Goal: Task Accomplishment & Management: Use online tool/utility

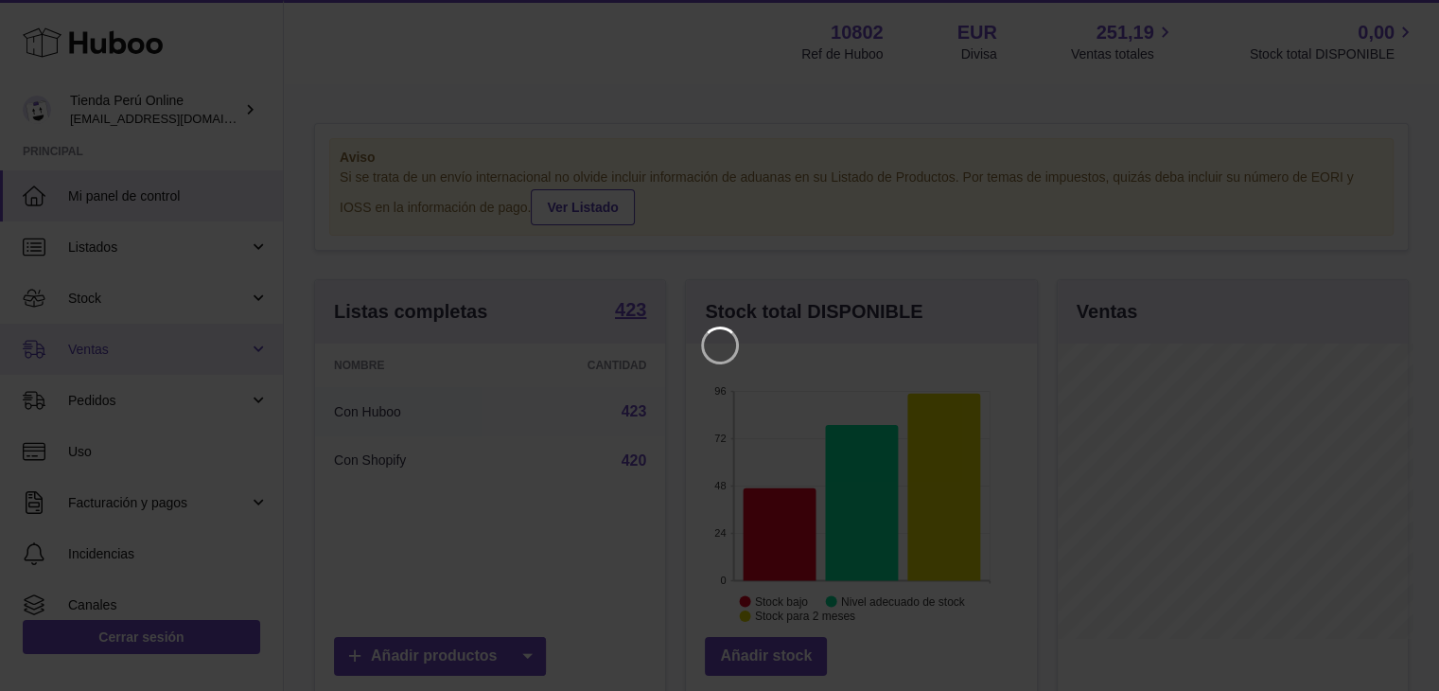
scroll to position [295, 355]
click at [1405, 18] on icon "Close" at bounding box center [1403, 16] width 15 height 15
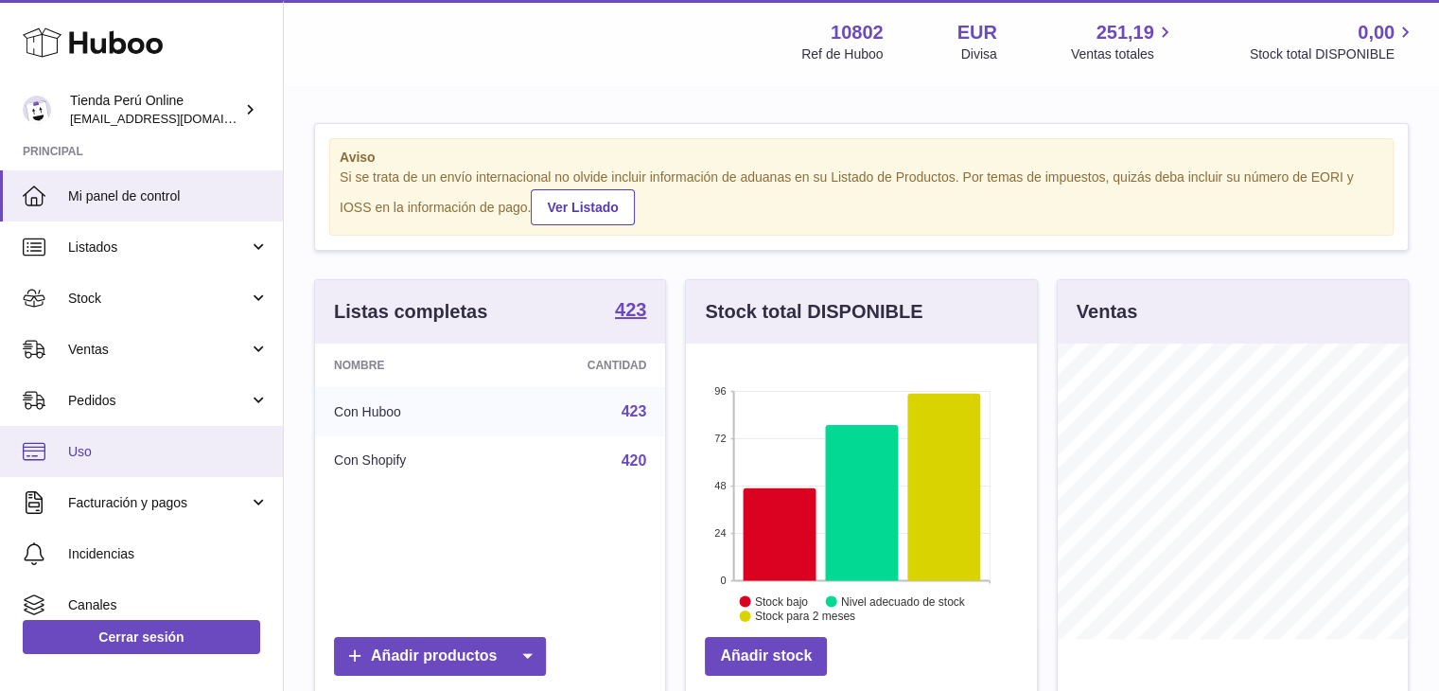
click at [45, 456] on link "Uso" at bounding box center [141, 451] width 283 height 51
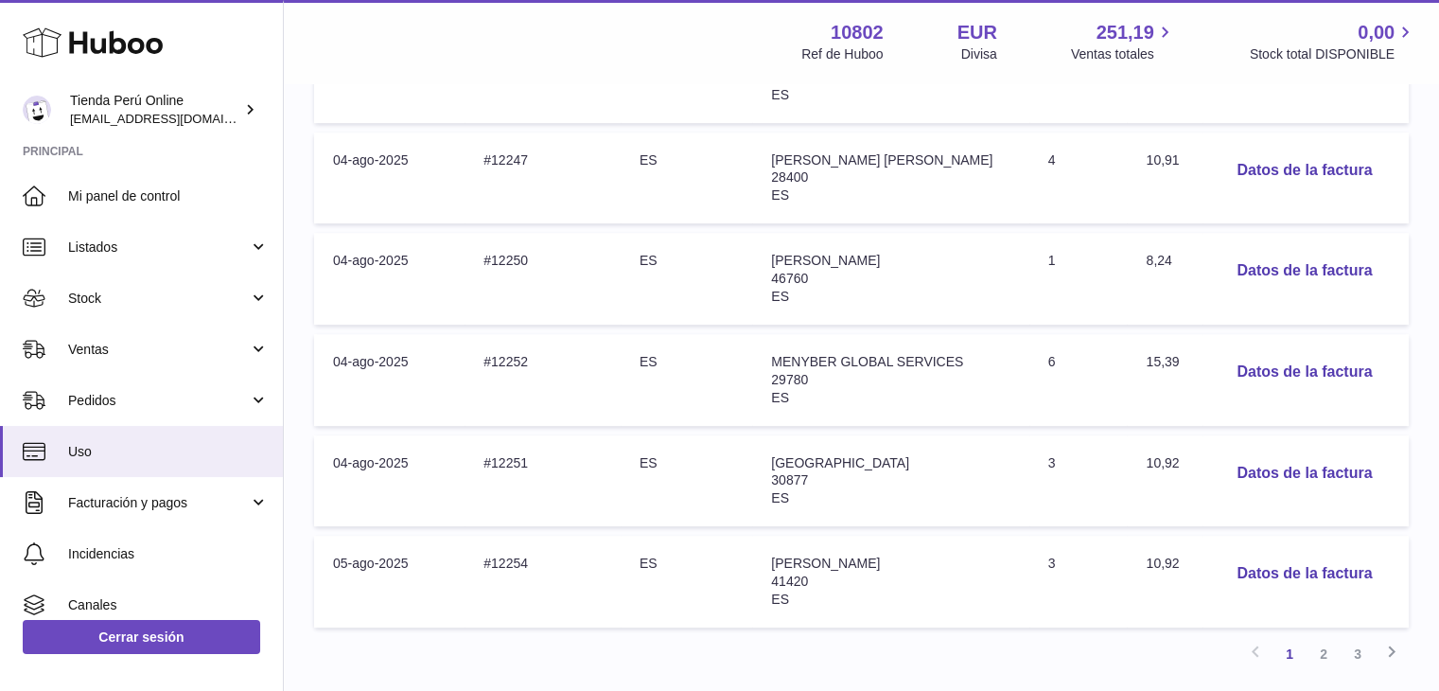
scroll to position [964, 0]
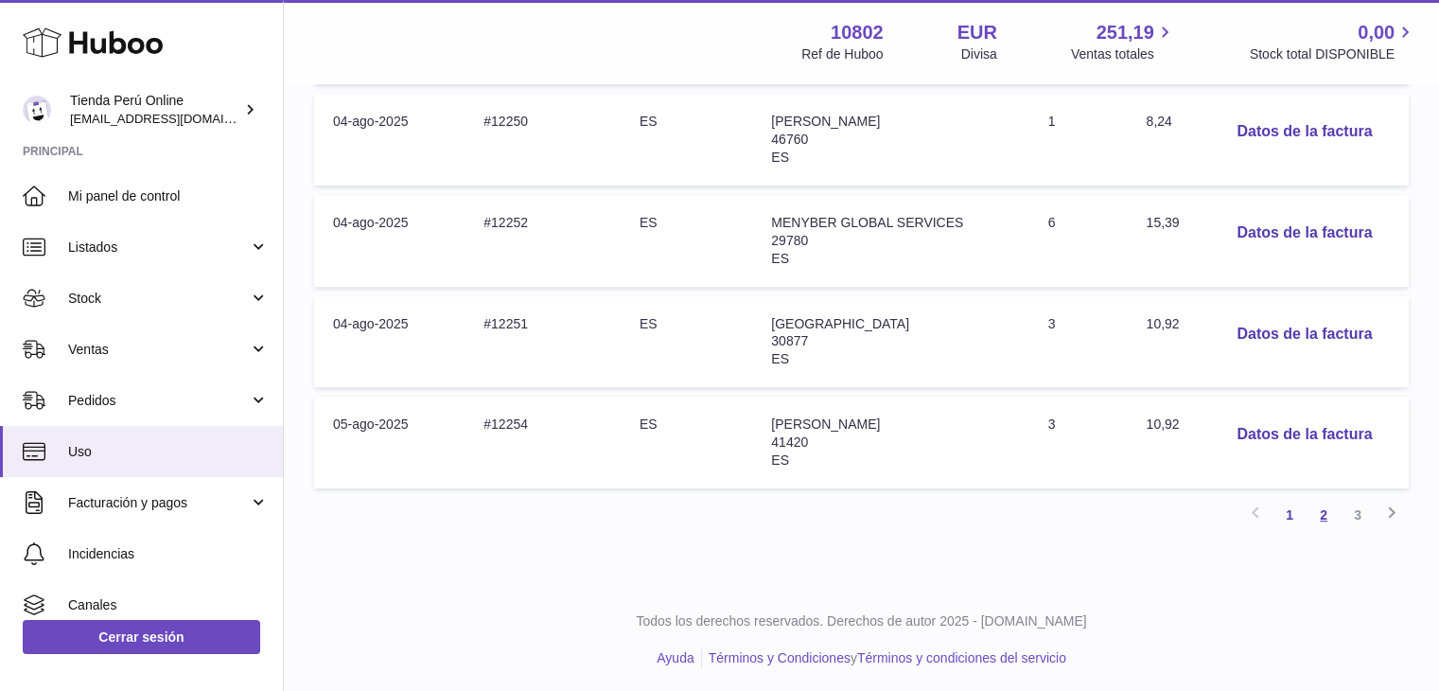
click at [1319, 508] on link "2" at bounding box center [1323, 515] width 34 height 34
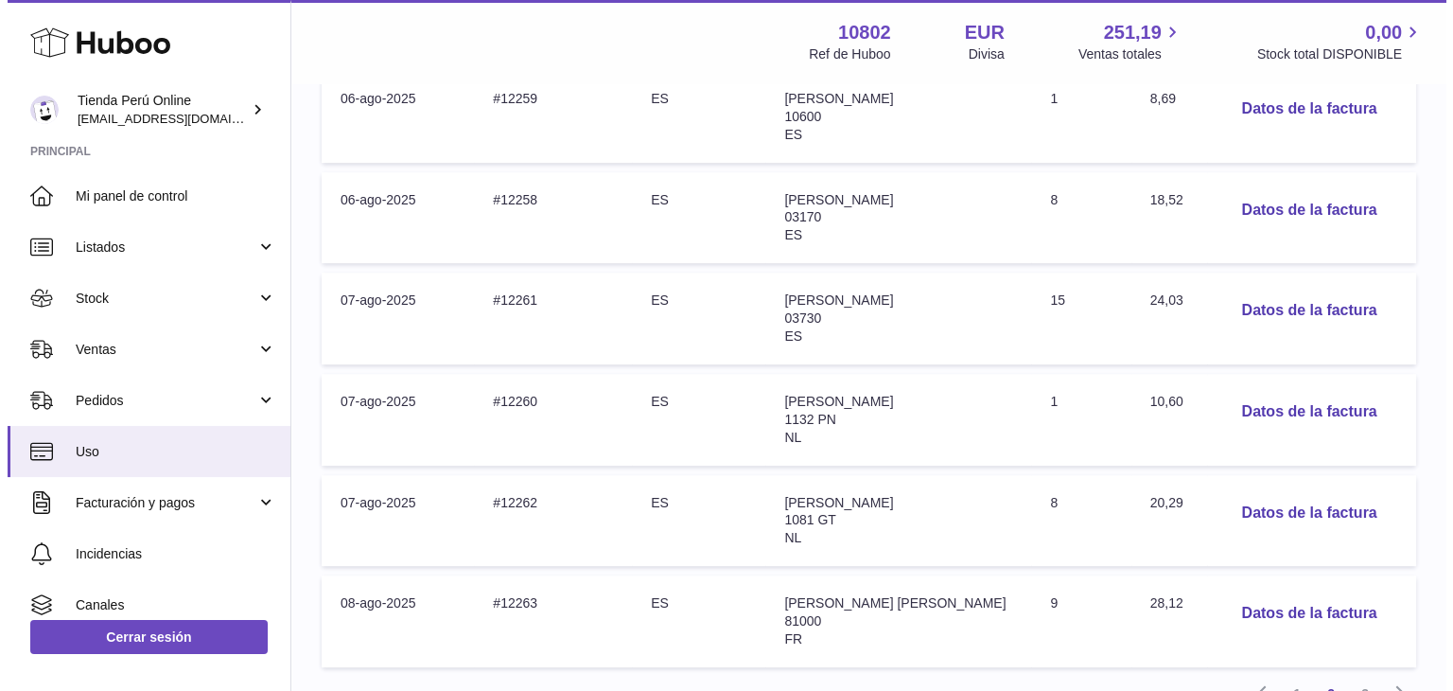
scroll to position [937, 0]
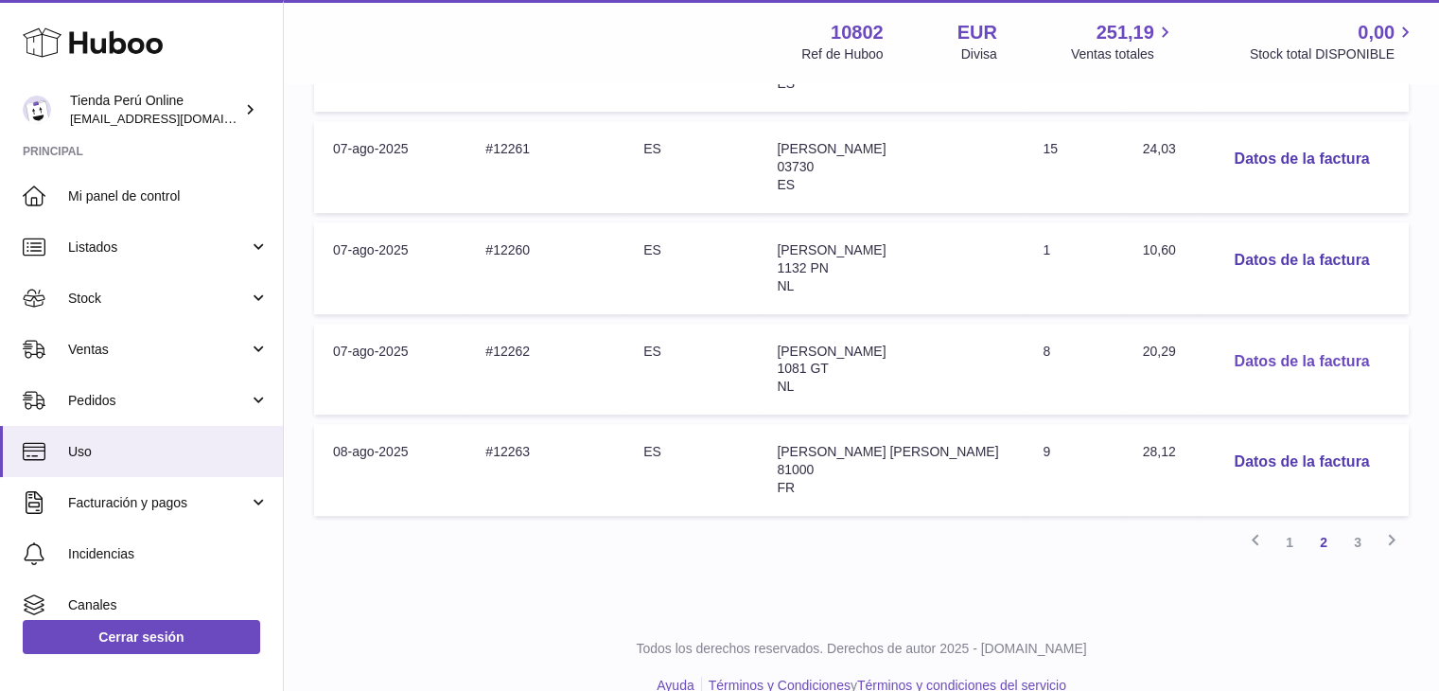
click at [1275, 360] on button "Datos de la factura" at bounding box center [1301, 361] width 166 height 39
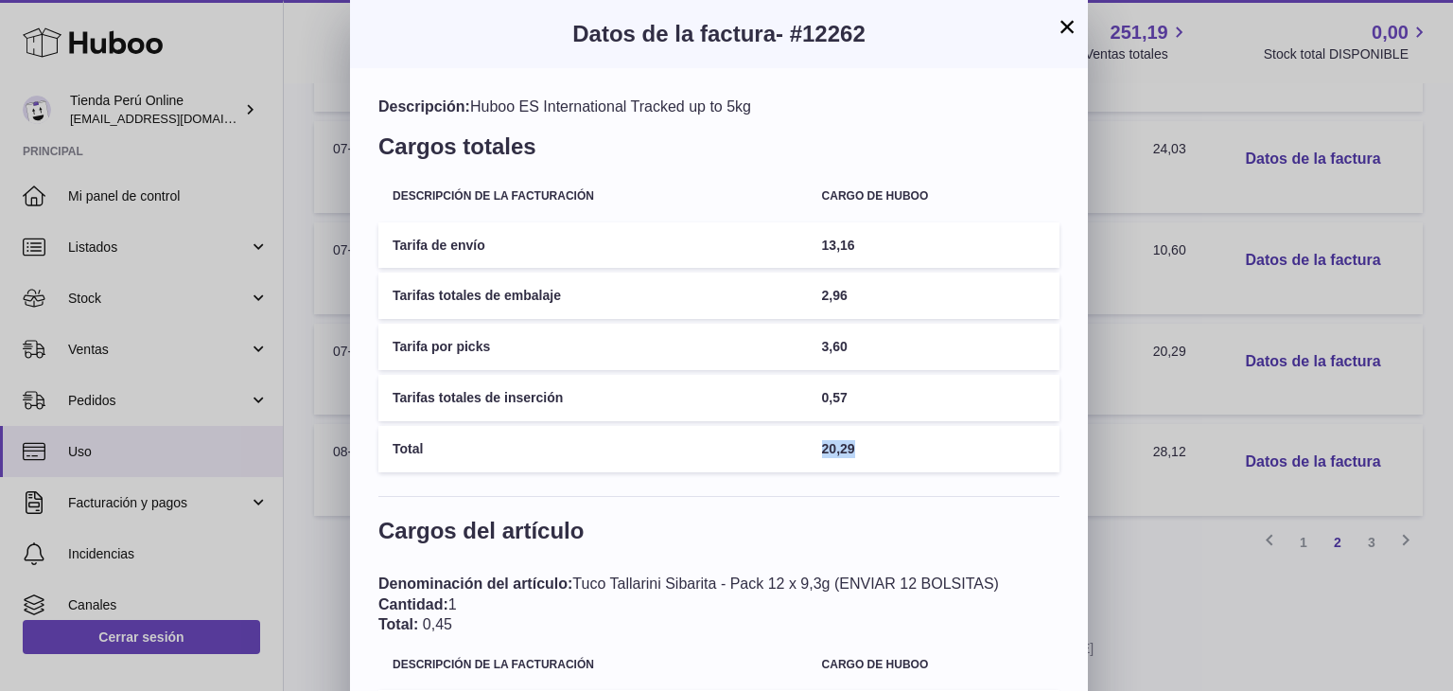
drag, startPoint x: 864, startPoint y: 444, endPoint x: 802, endPoint y: 436, distance: 62.0
click at [802, 436] on tr "Total 20,29" at bounding box center [718, 449] width 681 height 46
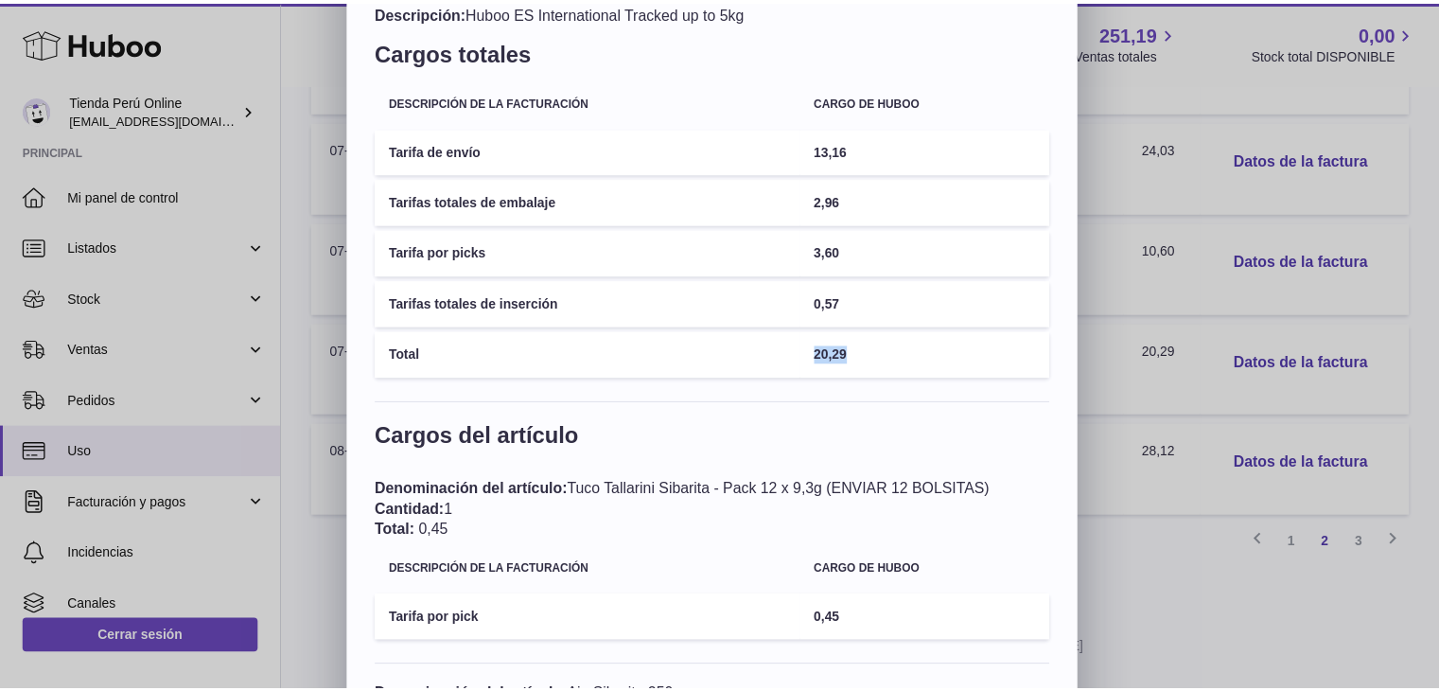
scroll to position [0, 0]
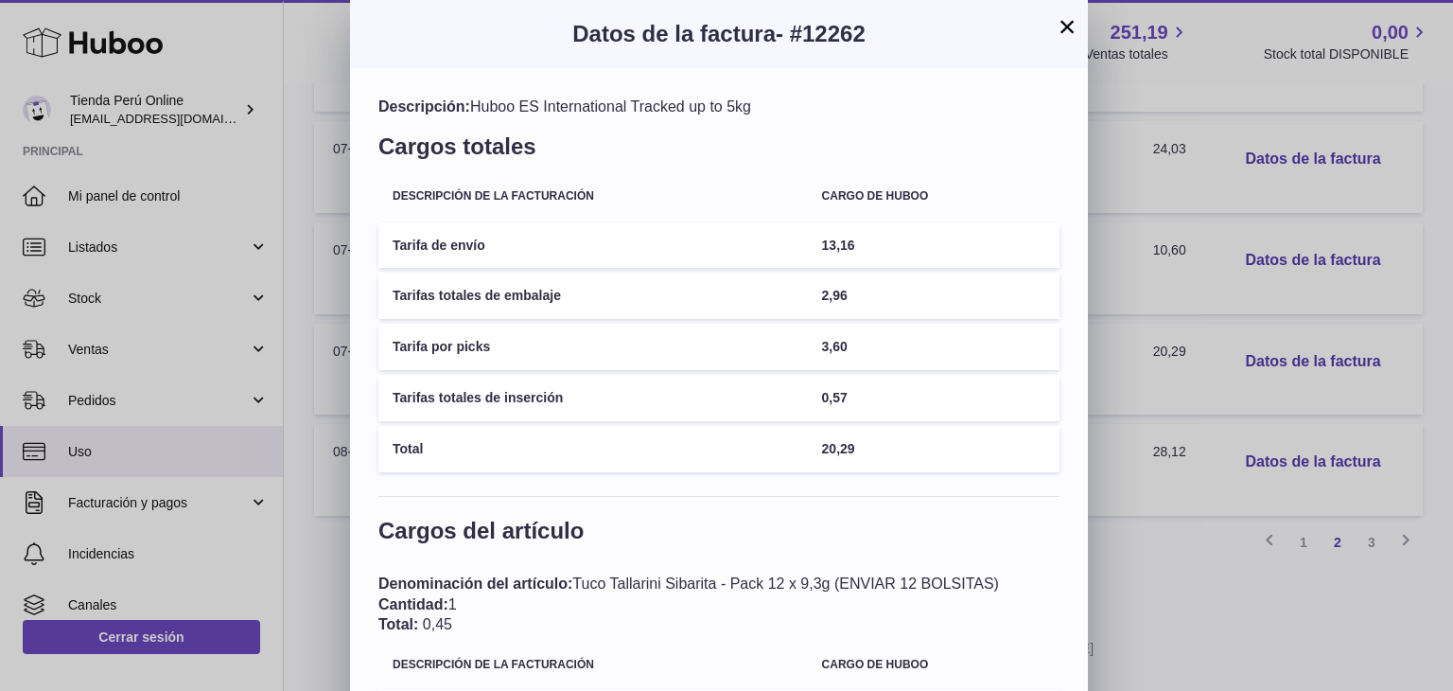
click at [956, 536] on h3 "Cargos del artículo" at bounding box center [718, 536] width 681 height 40
click at [1063, 32] on button "×" at bounding box center [1067, 26] width 23 height 23
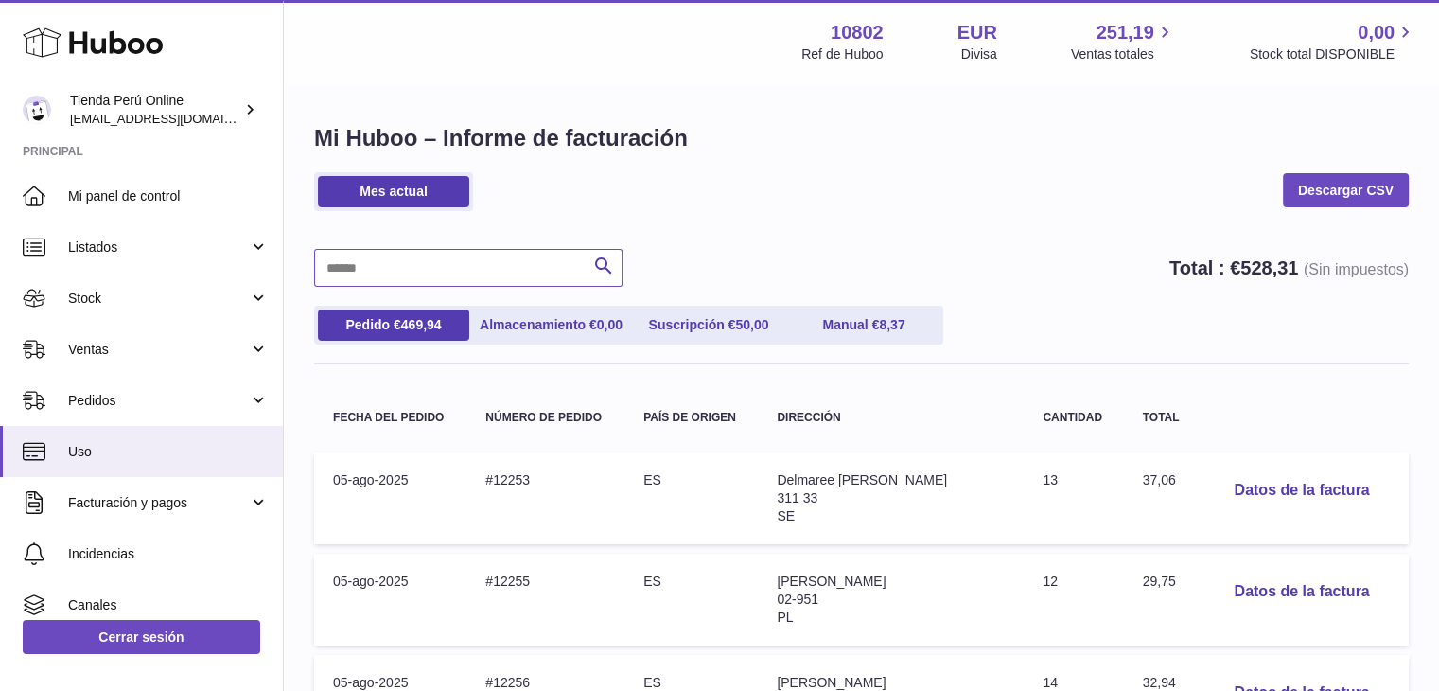
click at [416, 266] on input "text" at bounding box center [468, 268] width 308 height 38
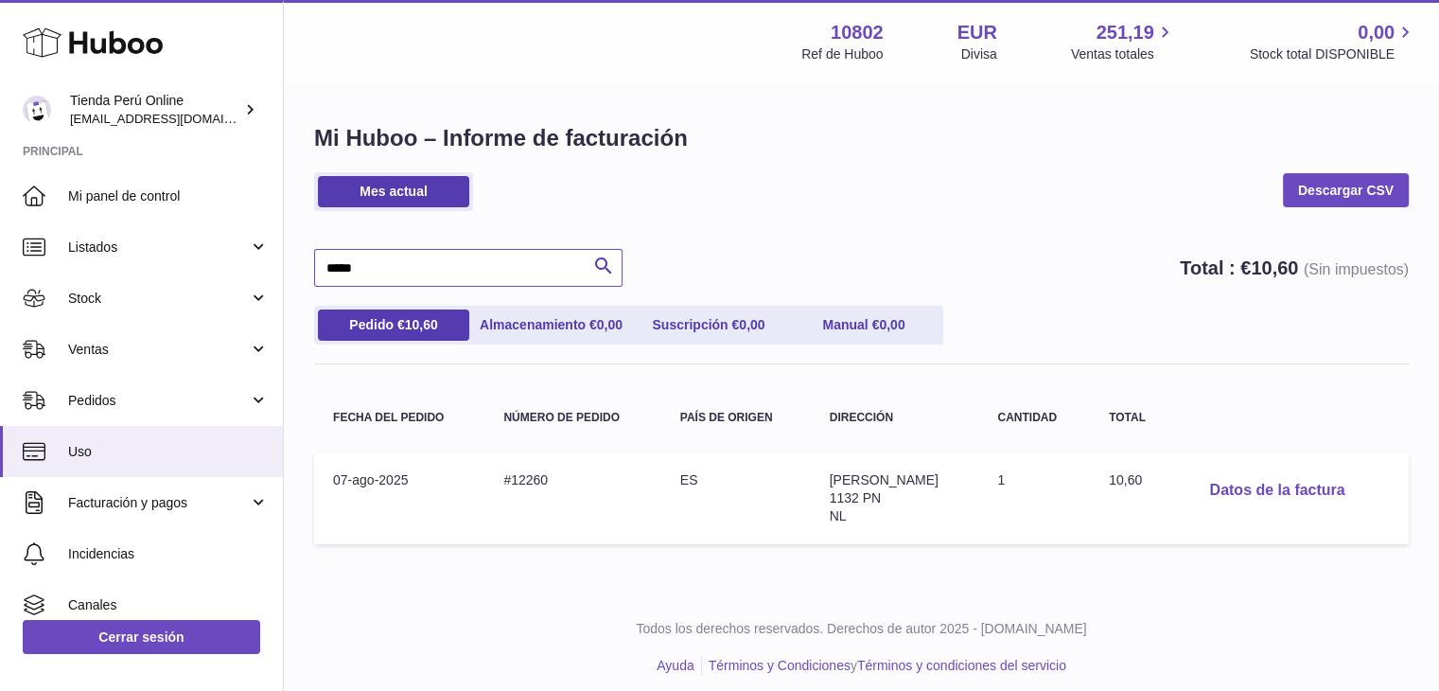
type input "*****"
click at [1259, 491] on button "Datos de la factura" at bounding box center [1277, 490] width 166 height 39
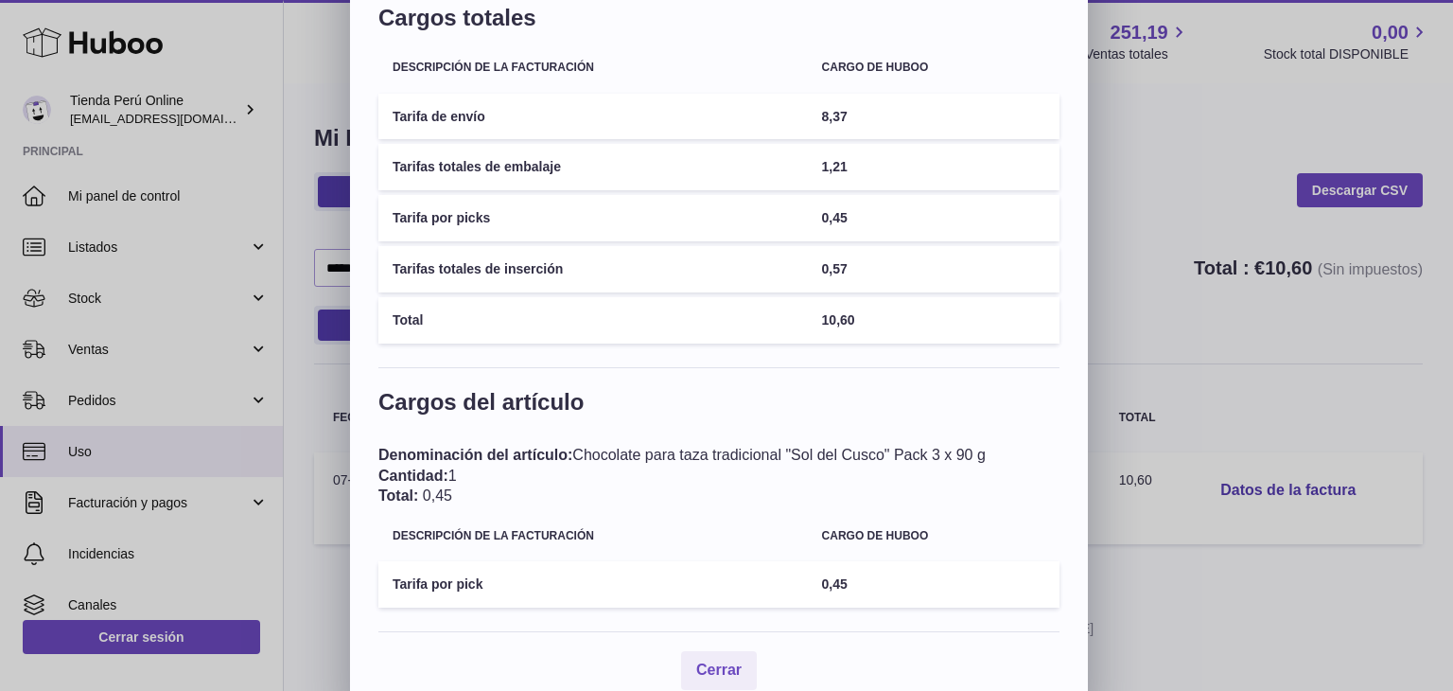
scroll to position [158, 0]
